Goal: Information Seeking & Learning: Learn about a topic

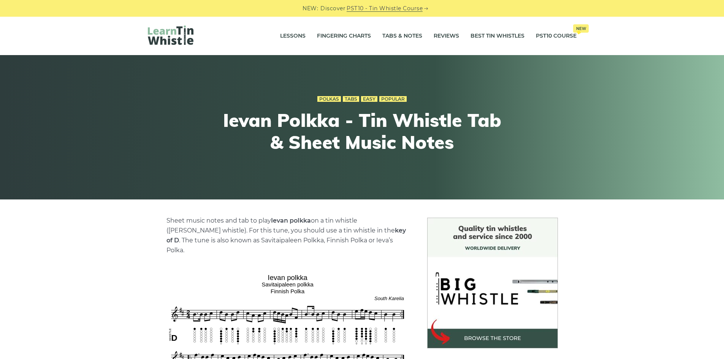
click at [178, 36] on img at bounding box center [171, 34] width 46 height 19
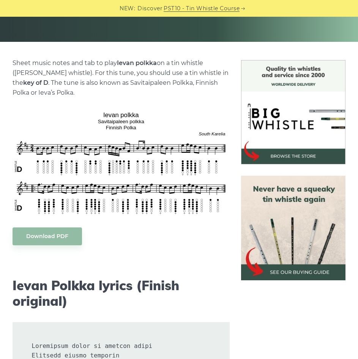
scroll to position [158, 0]
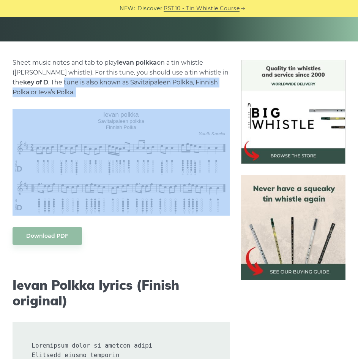
drag, startPoint x: 82, startPoint y: 101, endPoint x: 56, endPoint y: 71, distance: 39.8
